Goal: Task Accomplishment & Management: Manage account settings

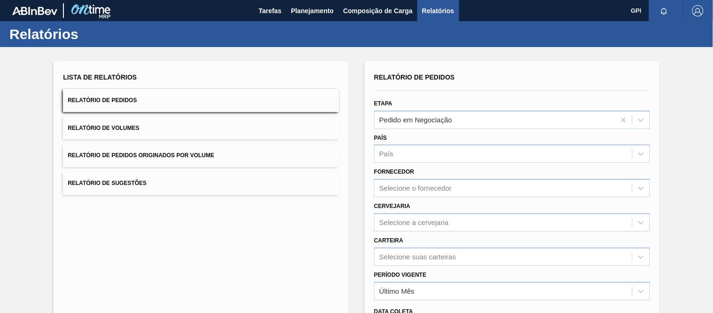
click at [671, 74] on div "Lista de Relatórios Relatório de Pedidos Relatório de Volumes Relatório de Pedi…" at bounding box center [356, 241] width 713 height 388
click at [300, 6] on span "Planejamento" at bounding box center [312, 10] width 43 height 11
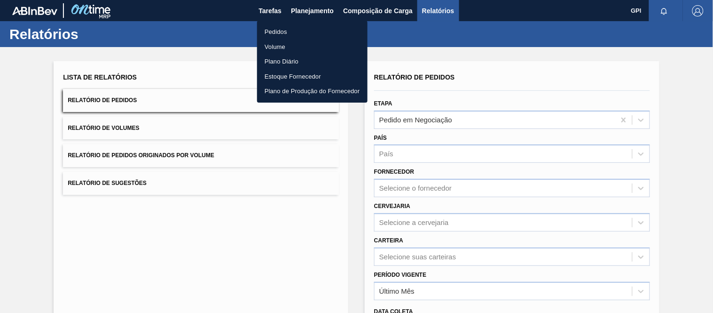
click at [268, 31] on li "Pedidos" at bounding box center [312, 31] width 110 height 15
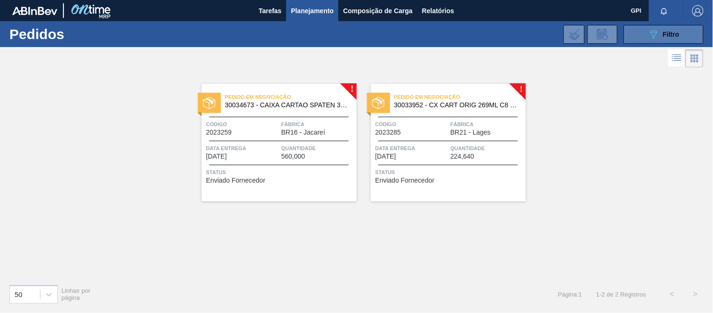
click at [670, 36] on span "Filtro" at bounding box center [671, 35] width 16 height 8
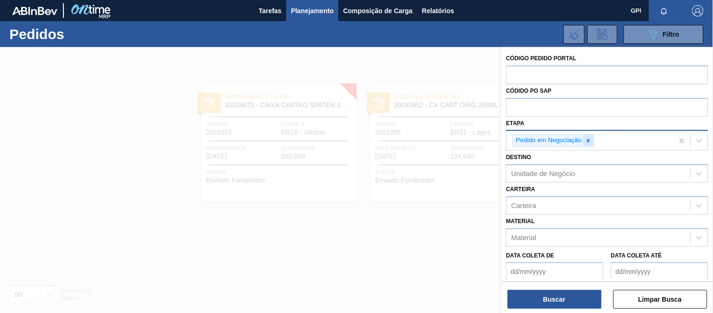
click at [586, 141] on icon at bounding box center [588, 140] width 7 height 7
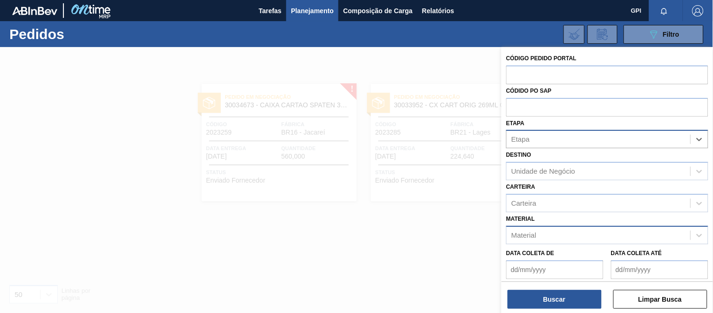
click at [547, 228] on div "Material" at bounding box center [599, 235] width 184 height 14
paste input "30029055"
type input "30029055"
click at [359, 266] on div at bounding box center [356, 203] width 713 height 313
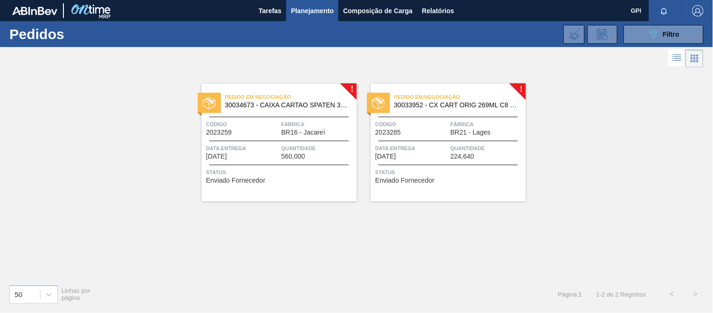
click at [652, 112] on div "! Pedido em Negociação 30034673 - CAIXA CARTAO SPATEN 330 C6 NIV25 Código 20232…" at bounding box center [356, 173] width 713 height 207
click at [454, 289] on div "50 Linhas por página Página : 1 1 - 2 de 2 Registros < >" at bounding box center [356, 293] width 713 height 35
click at [668, 25] on button "089F7B8B-B2A5-4AFE-B5C0-19BA573D28AC Filtro" at bounding box center [664, 34] width 80 height 19
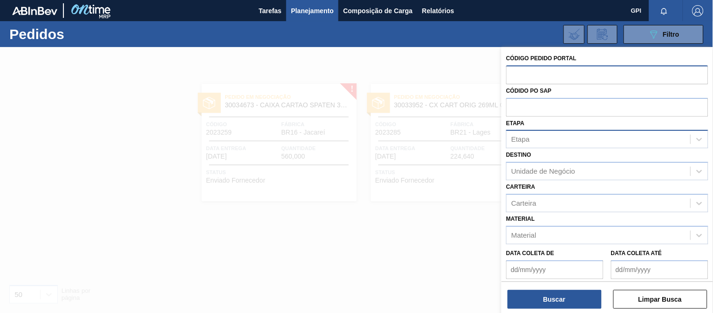
click at [516, 70] on input "text" at bounding box center [607, 74] width 202 height 18
paste input "1982259"
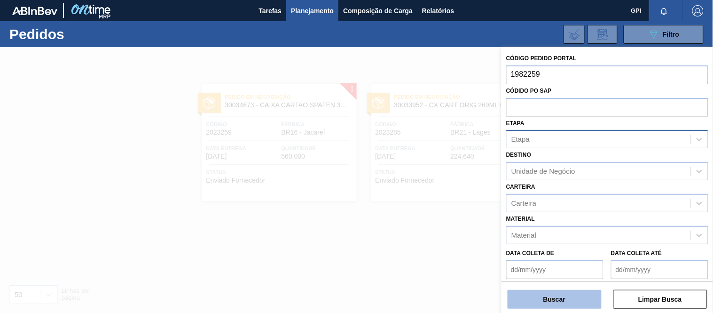
type input "1982259"
click at [559, 296] on button "Buscar" at bounding box center [555, 298] width 94 height 19
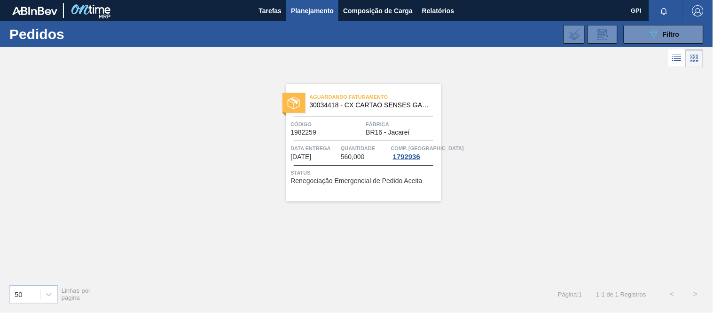
click at [314, 135] on span "1982259" at bounding box center [304, 132] width 26 height 7
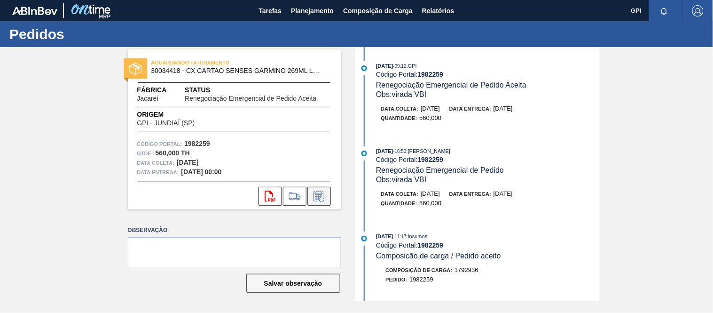
click at [318, 195] on icon at bounding box center [319, 195] width 15 height 11
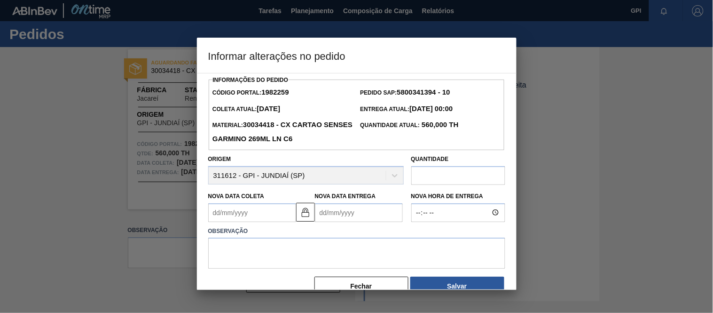
click at [259, 213] on Coleta1982259 "Nova Data Coleta" at bounding box center [252, 212] width 88 height 19
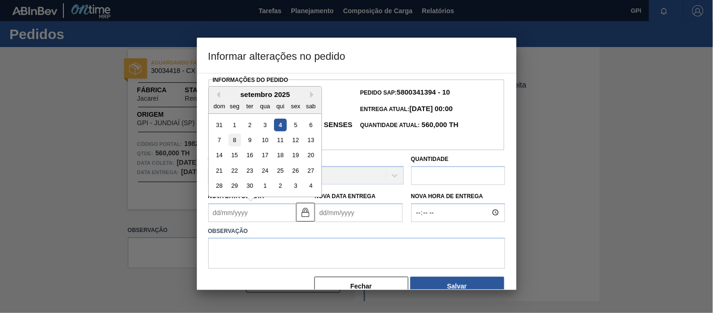
click at [237, 142] on div "8" at bounding box center [234, 139] width 13 height 13
type Coleta1982259 "[DATE]"
type Entrega1982259 "[DATE]"
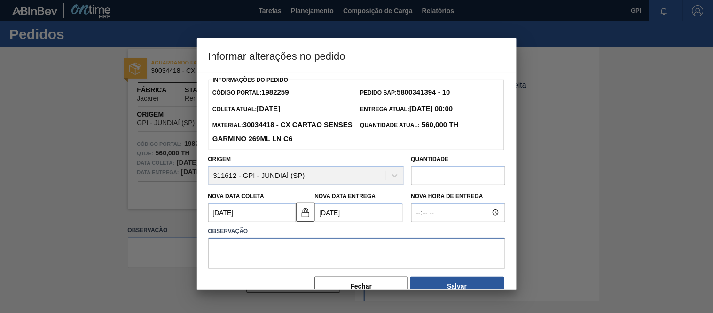
click at [254, 251] on textarea at bounding box center [356, 252] width 297 height 31
type textarea "Alteração data de coleta"
click at [454, 289] on button "Salvar" at bounding box center [457, 285] width 94 height 19
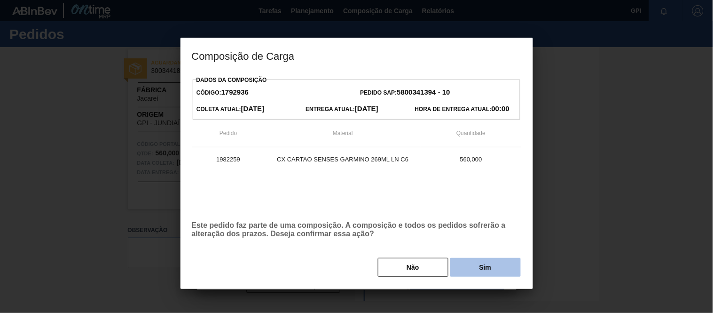
click at [466, 275] on button "Sim" at bounding box center [485, 267] width 70 height 19
